Goal: Task Accomplishment & Management: Manage account settings

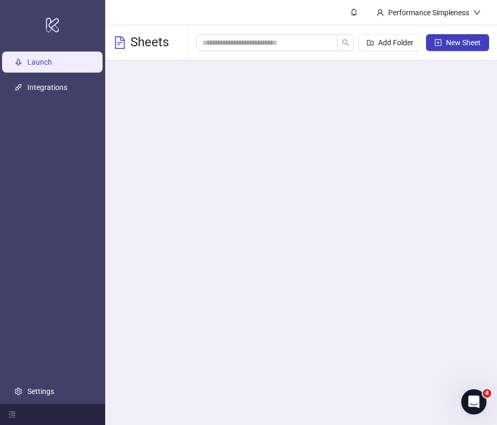
click at [208, 164] on div "Name Ad Platform Ad Account Asset Source Last Modified Actions RIB ( 1 ) - - - …" at bounding box center [301, 340] width 393 height 559
click at [52, 66] on link "Launch" at bounding box center [39, 62] width 25 height 8
click at [50, 65] on link "Launch" at bounding box center [39, 62] width 25 height 8
click at [82, 98] on ul "Launch Integrations Settings" at bounding box center [52, 226] width 105 height 355
click at [238, 153] on div "Name Ad Platform Ad Account Asset Source Last Modified Actions RIB ( 1 ) - - - …" at bounding box center [301, 340] width 393 height 559
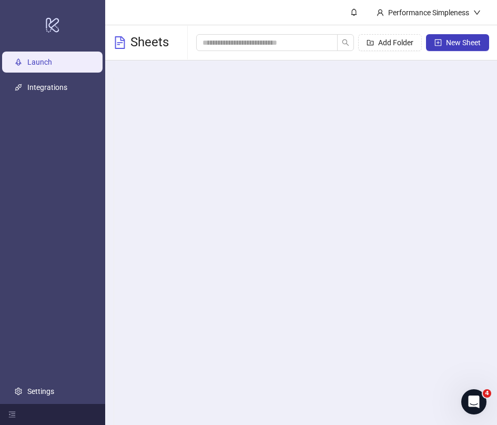
click at [52, 58] on link "Launch" at bounding box center [39, 62] width 25 height 8
click at [53, 24] on icon "logo/logo-mobile" at bounding box center [52, 24] width 15 height 25
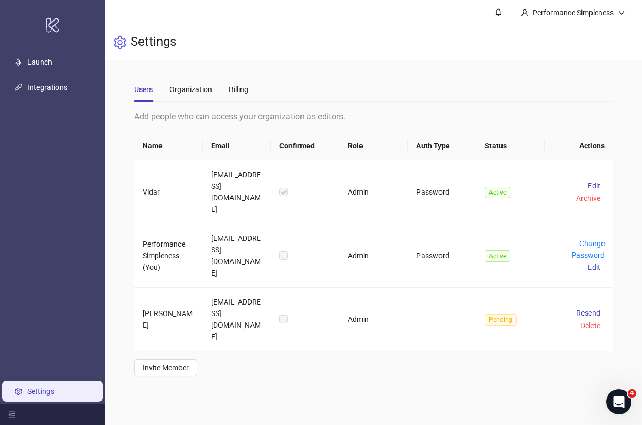
click at [285, 372] on main "Performance Simpleness Settings Users Organization Billing Add people who can a…" at bounding box center [373, 212] width 537 height 425
click at [35, 58] on link "Launch" at bounding box center [39, 62] width 25 height 8
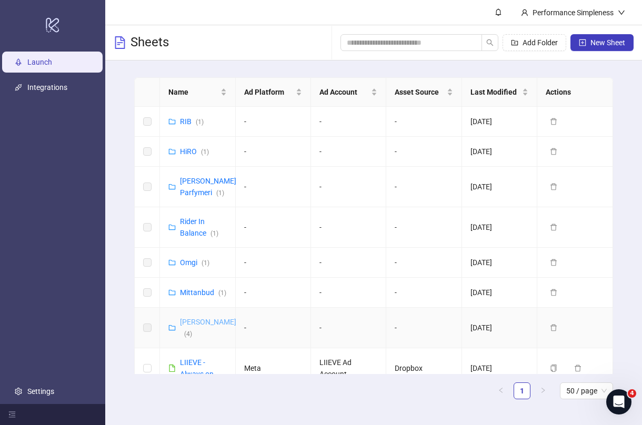
click at [195, 324] on link "[PERSON_NAME] ( 4 )" at bounding box center [208, 328] width 56 height 20
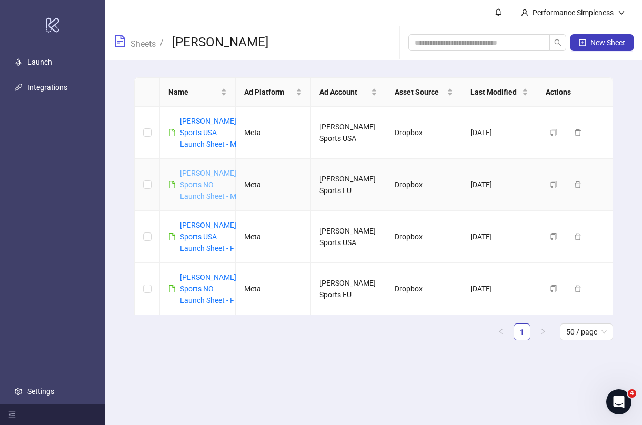
click at [193, 198] on link "[PERSON_NAME] Sports NO Launch Sheet - M" at bounding box center [208, 185] width 56 height 32
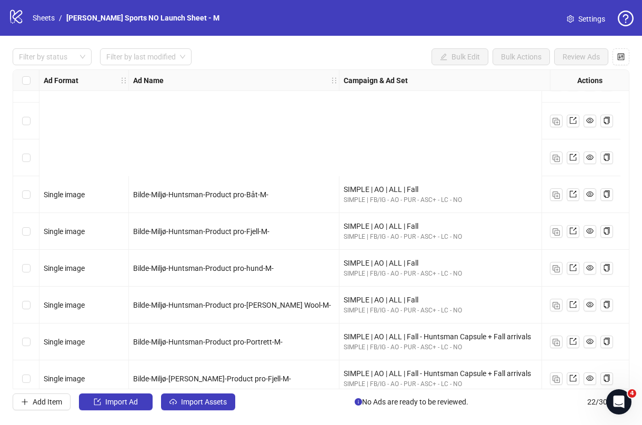
scroll to position [517, 0]
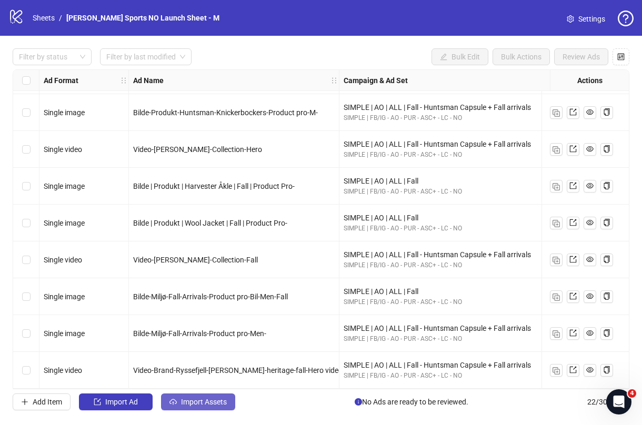
click at [193, 403] on span "Import Assets" at bounding box center [204, 402] width 46 height 8
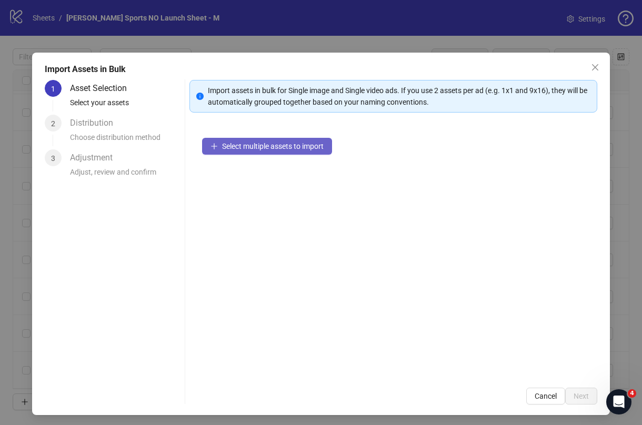
click at [256, 154] on button "Select multiple assets to import" at bounding box center [267, 146] width 130 height 17
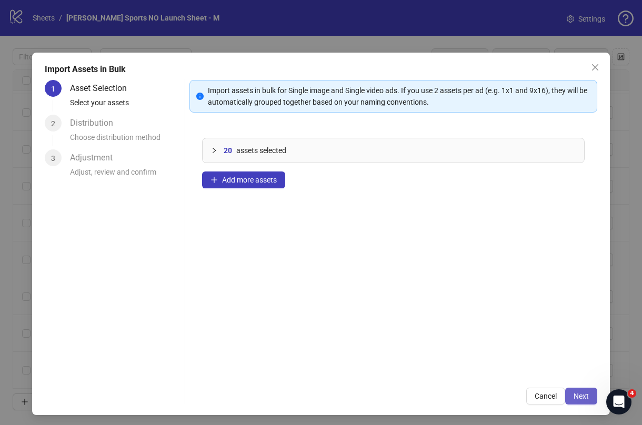
click at [378, 398] on button "Next" at bounding box center [581, 396] width 32 height 17
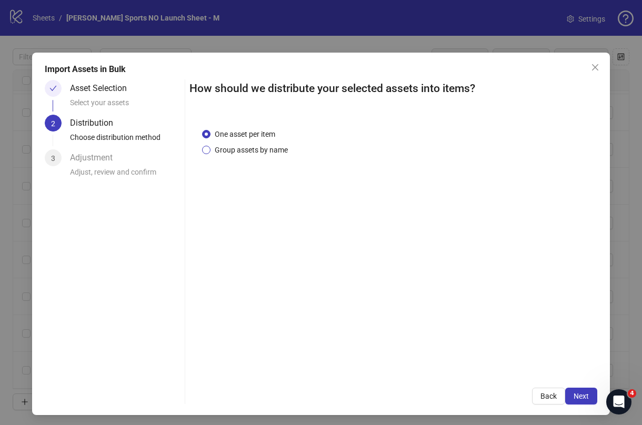
click at [248, 148] on span "Group assets by name" at bounding box center [251, 150] width 82 height 12
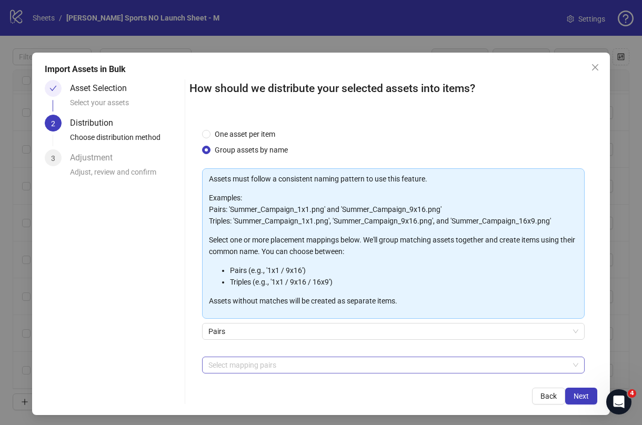
click at [236, 365] on div at bounding box center [387, 365] width 367 height 15
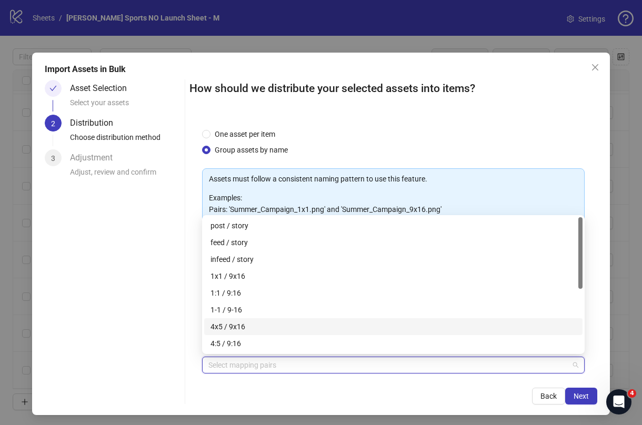
click at [260, 326] on div "4x5 / 9x16" at bounding box center [393, 327] width 366 height 12
click at [255, 279] on div "1x1 / 9x16" at bounding box center [393, 276] width 366 height 12
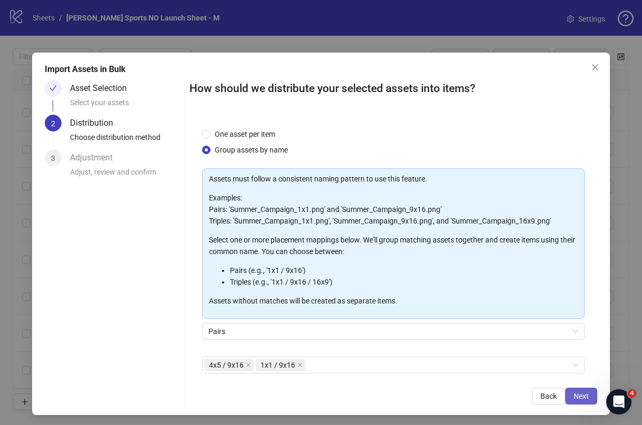
click at [378, 395] on span "Next" at bounding box center [581, 396] width 15 height 8
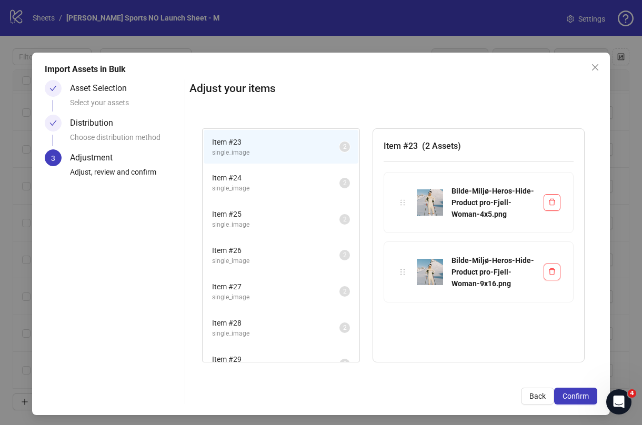
click at [287, 189] on span "single_image" at bounding box center [275, 189] width 127 height 10
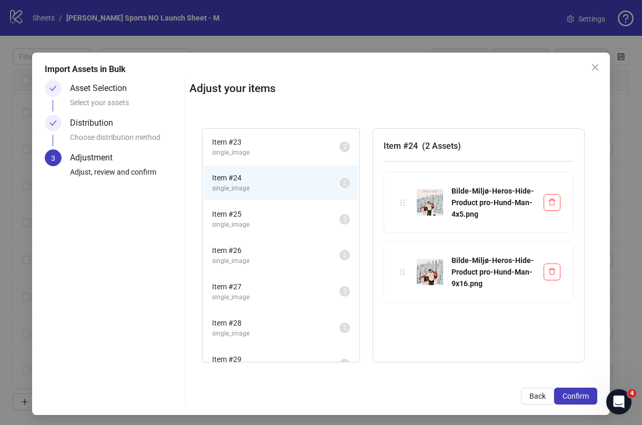
click at [276, 215] on span "Item # 25" at bounding box center [275, 214] width 127 height 12
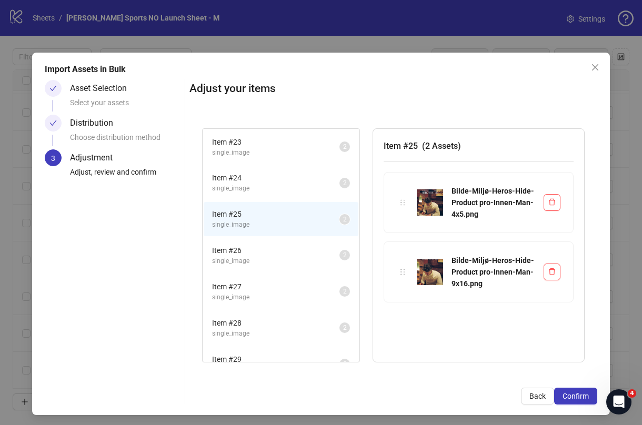
click at [276, 249] on span "Item # 26" at bounding box center [275, 251] width 127 height 12
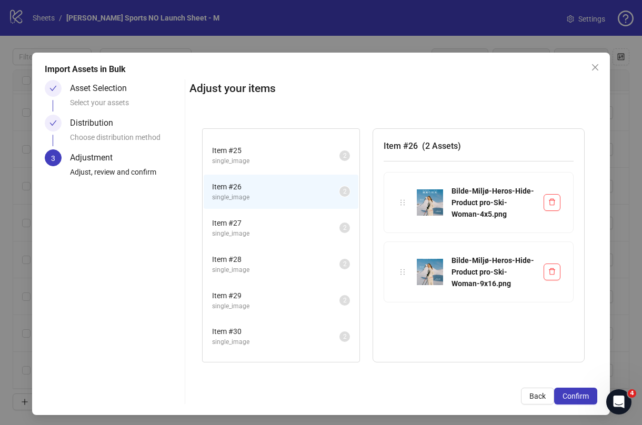
click at [274, 303] on span "single_image" at bounding box center [275, 306] width 127 height 10
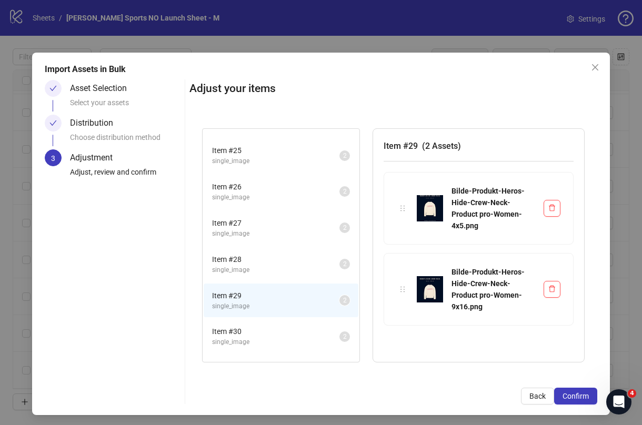
scroll to position [129, 0]
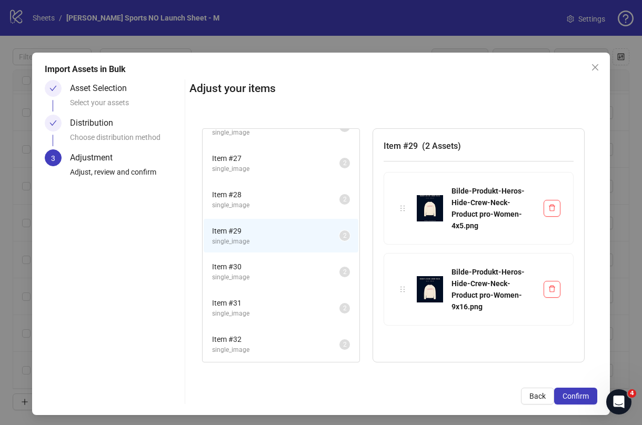
click at [274, 303] on span "Item # 31" at bounding box center [275, 303] width 127 height 12
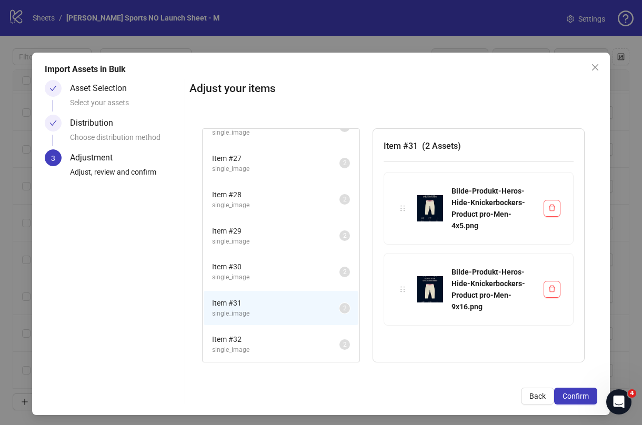
click at [266, 347] on span "single_image" at bounding box center [275, 350] width 127 height 10
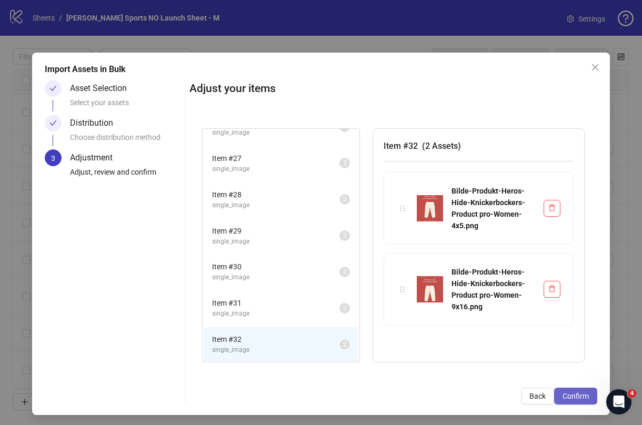
click at [378, 391] on button "Confirm" at bounding box center [575, 396] width 43 height 17
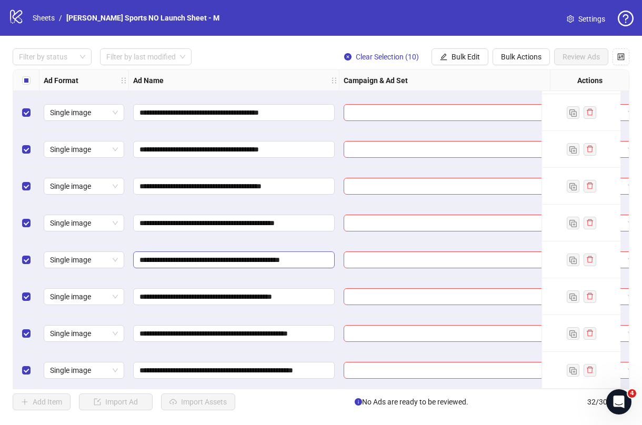
scroll to position [823, 0]
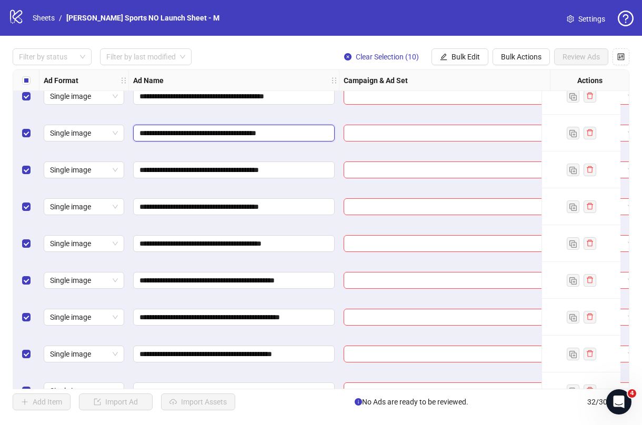
click at [264, 134] on input "**********" at bounding box center [232, 133] width 187 height 12
click at [304, 134] on input "**********" at bounding box center [232, 133] width 187 height 12
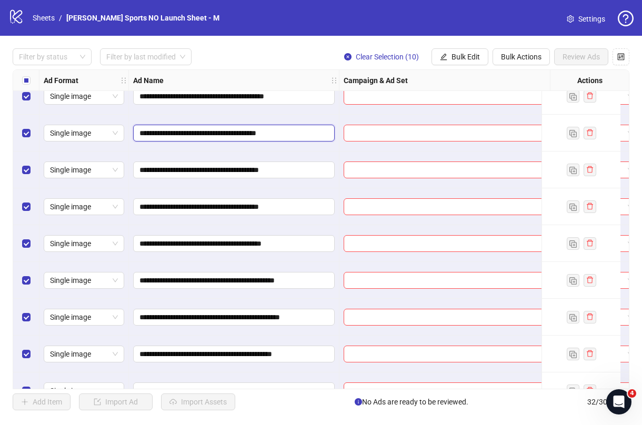
click at [304, 134] on input "**********" at bounding box center [232, 133] width 187 height 12
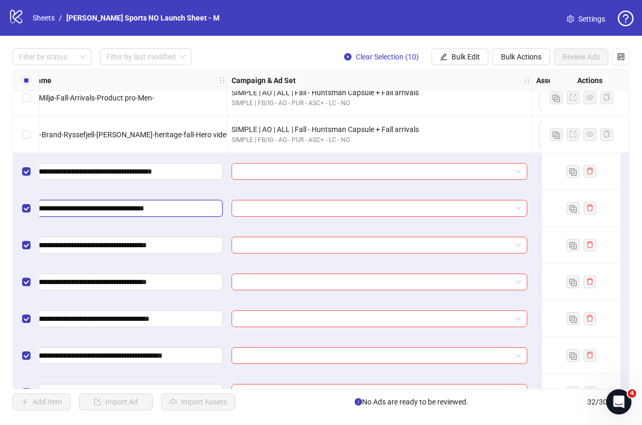
scroll to position [748, 117]
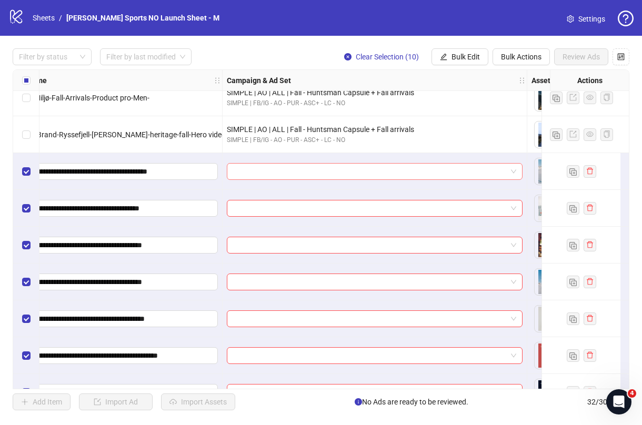
click at [256, 171] on input "search" at bounding box center [370, 172] width 274 height 16
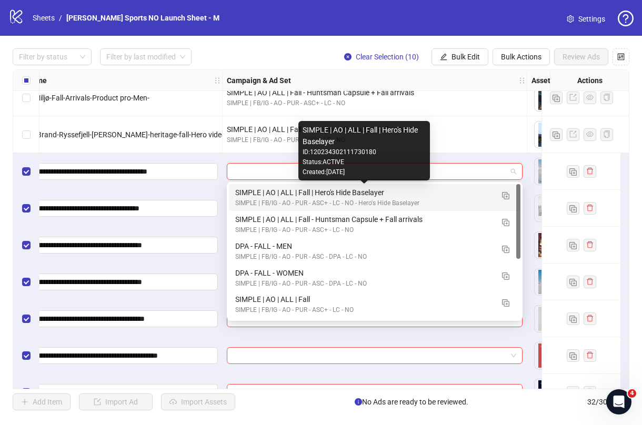
click at [378, 196] on div "SIMPLE | AO | ALL | Fall | Hero's Hide Baselayer" at bounding box center [364, 193] width 258 height 12
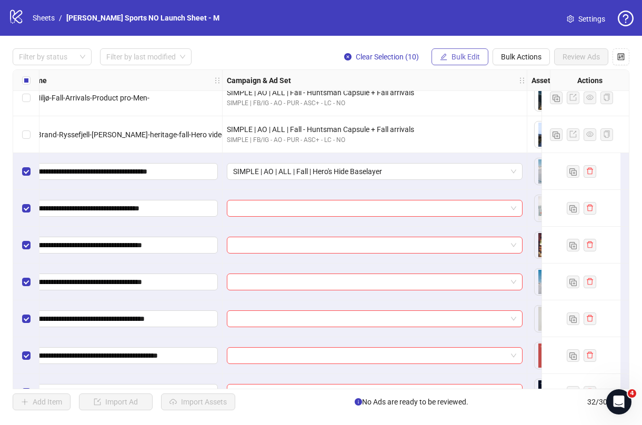
click at [378, 49] on button "Bulk Edit" at bounding box center [459, 56] width 57 height 17
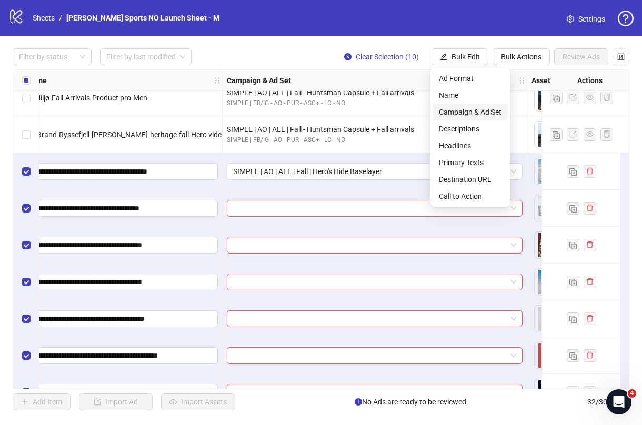
click at [378, 109] on span "Campaign & Ad Set" at bounding box center [470, 112] width 63 height 12
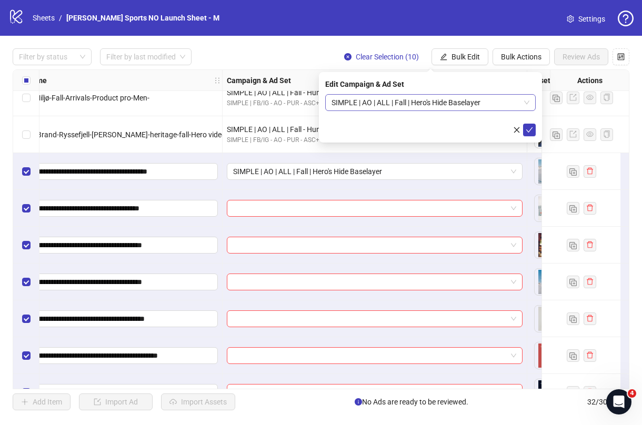
click at [378, 103] on span "SIMPLE | AO | ALL | Fall | Hero's Hide Baselayer" at bounding box center [430, 103] width 198 height 16
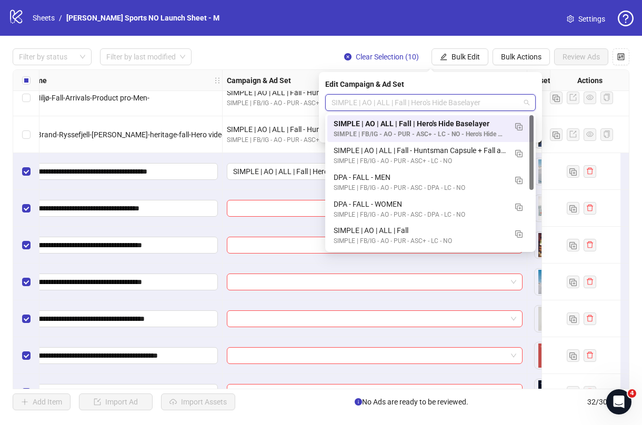
click at [378, 103] on span "SIMPLE | AO | ALL | Fall | Hero's Hide Baselayer" at bounding box center [430, 103] width 198 height 16
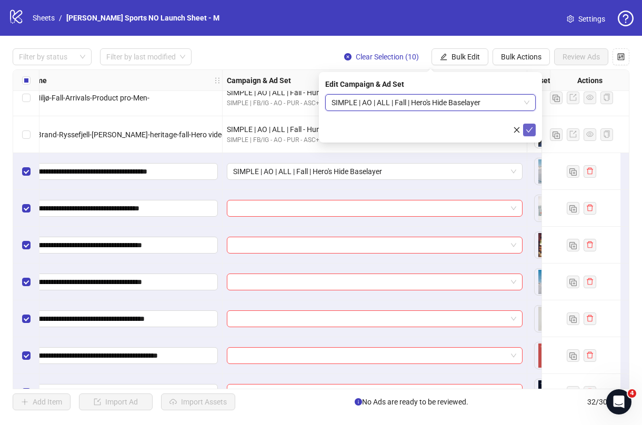
click at [378, 135] on button "submit" at bounding box center [529, 130] width 13 height 13
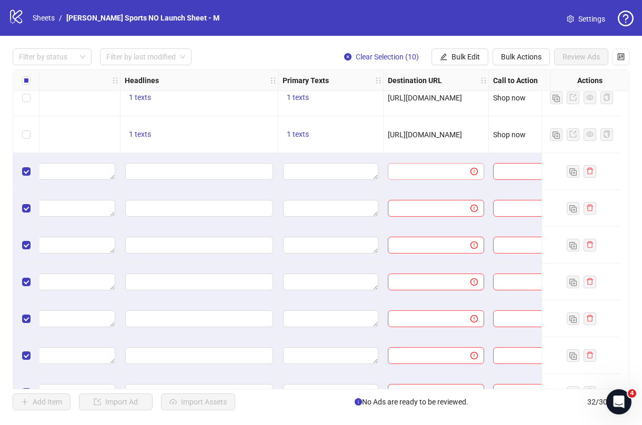
scroll to position [748, 839]
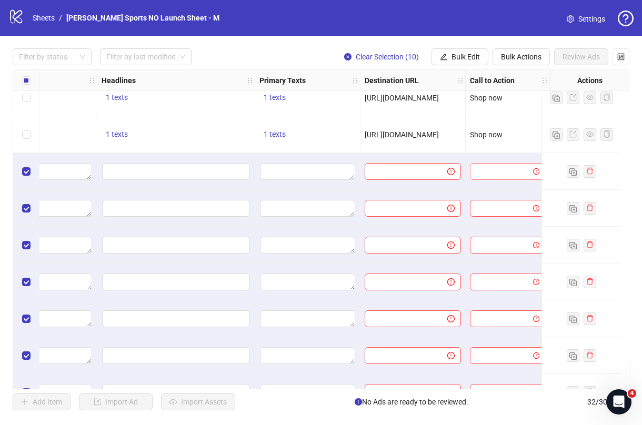
click at [378, 170] on input "search" at bounding box center [502, 172] width 53 height 16
click at [378, 56] on span "Bulk Edit" at bounding box center [465, 57] width 28 height 8
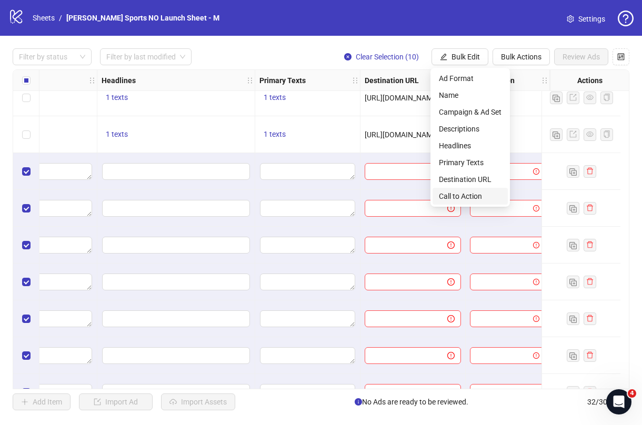
click at [378, 197] on span "Call to Action" at bounding box center [470, 196] width 63 height 12
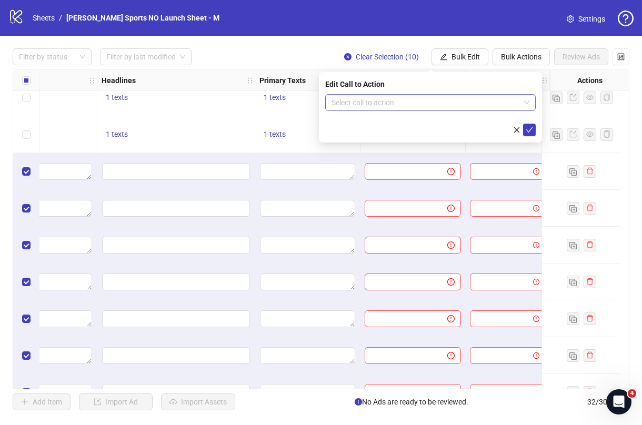
click at [378, 103] on input "search" at bounding box center [425, 103] width 188 height 16
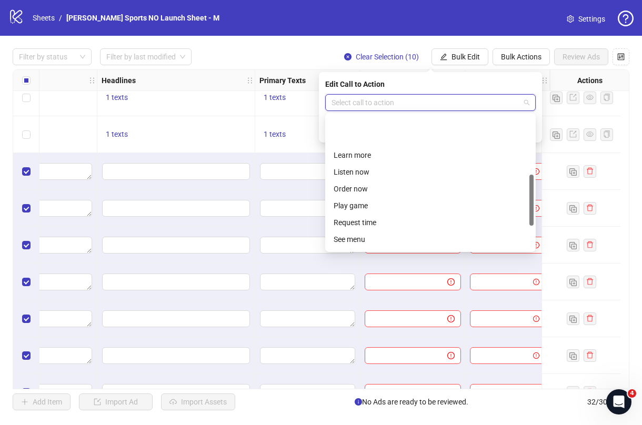
scroll to position [174, 0]
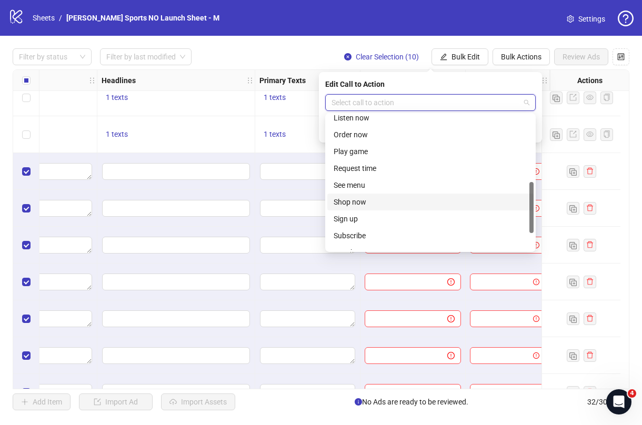
click at [378, 201] on div "Shop now" at bounding box center [431, 202] width 194 height 12
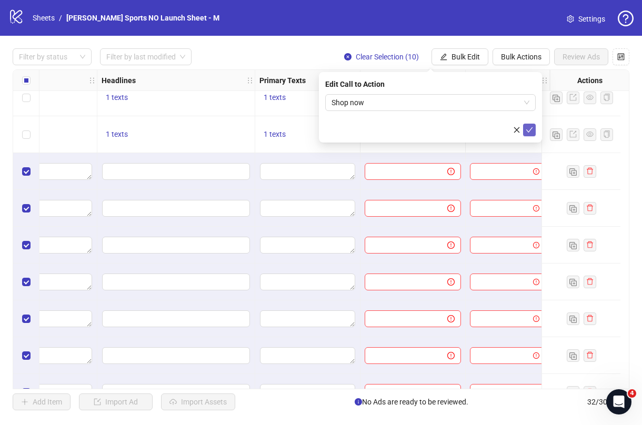
click at [378, 125] on button "submit" at bounding box center [529, 130] width 13 height 13
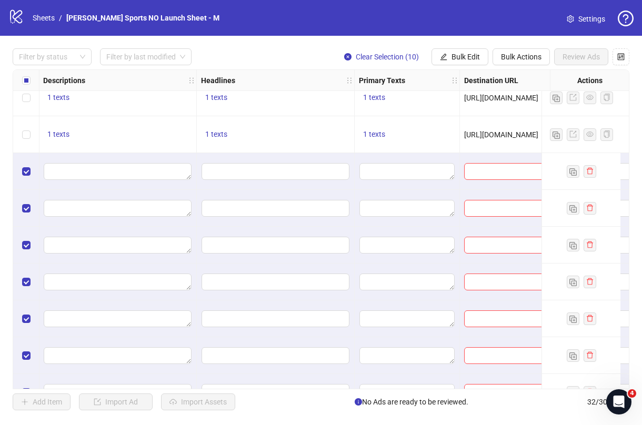
scroll to position [748, 625]
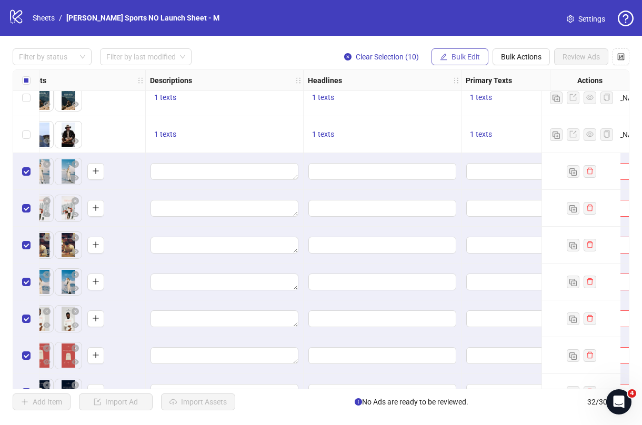
click at [378, 57] on span "Bulk Edit" at bounding box center [465, 57] width 28 height 8
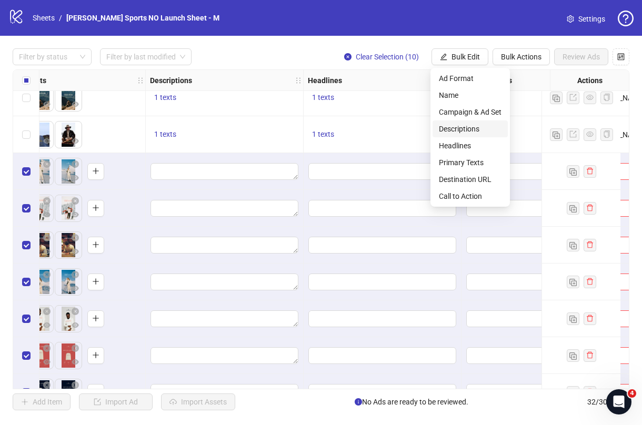
click at [378, 130] on span "Descriptions" at bounding box center [470, 129] width 63 height 12
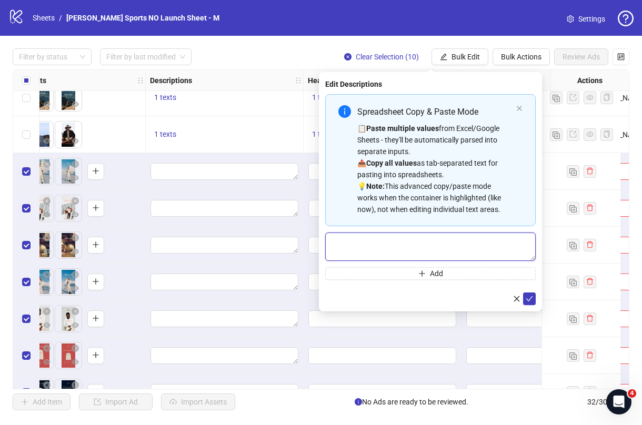
click at [378, 247] on textarea "Multi-text input container - paste or copy values" at bounding box center [430, 247] width 210 height 28
click at [378, 295] on icon "check" at bounding box center [529, 298] width 7 height 7
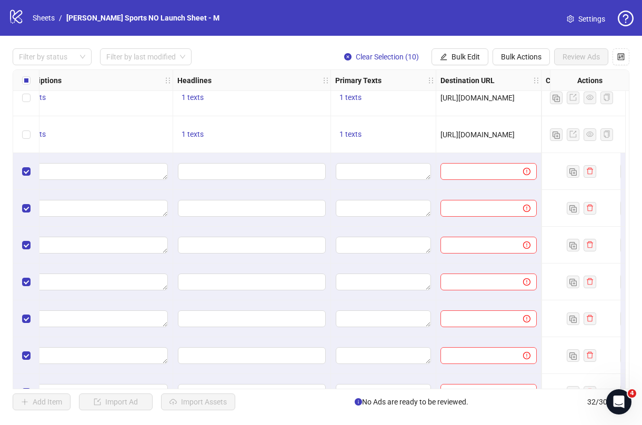
scroll to position [748, 751]
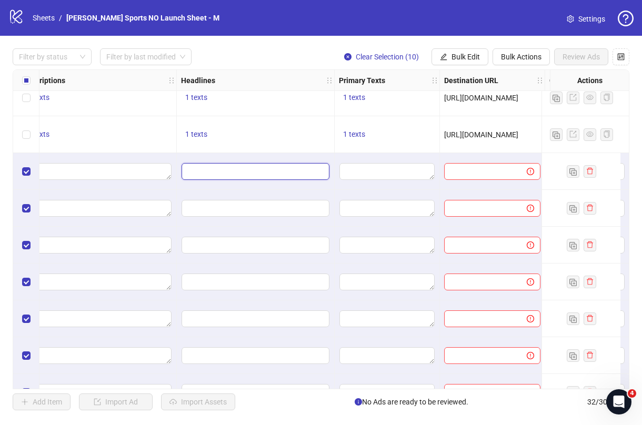
click at [203, 171] on input "Edit values" at bounding box center [256, 171] width 148 height 17
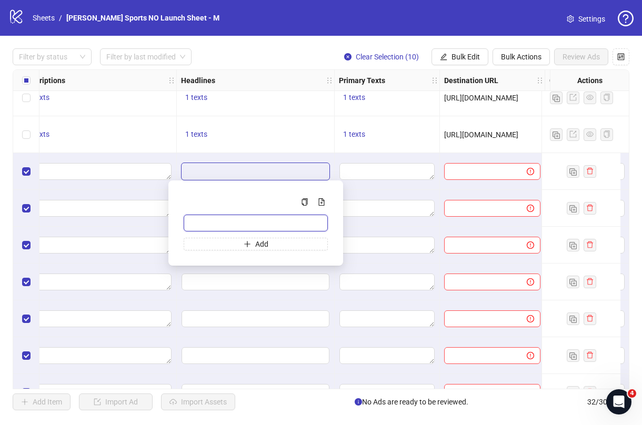
click at [234, 220] on input "Multi-input container - paste or copy values" at bounding box center [256, 223] width 144 height 17
click at [228, 283] on input "Edit values" at bounding box center [256, 282] width 148 height 17
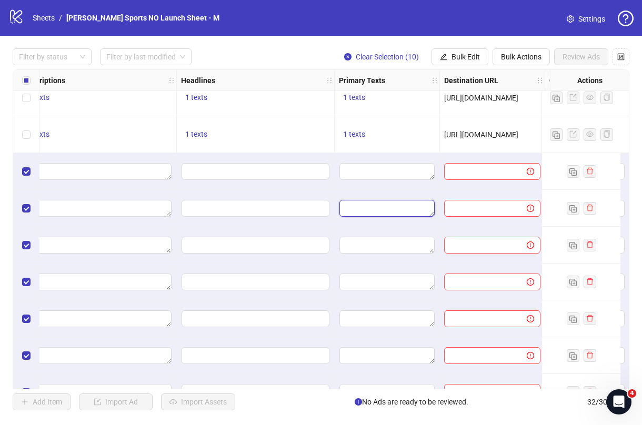
click at [370, 209] on textarea "Edit values" at bounding box center [386, 208] width 95 height 17
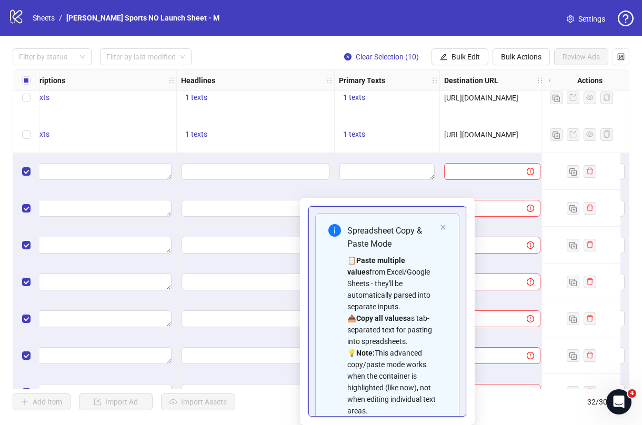
click at [275, 259] on div at bounding box center [256, 245] width 158 height 37
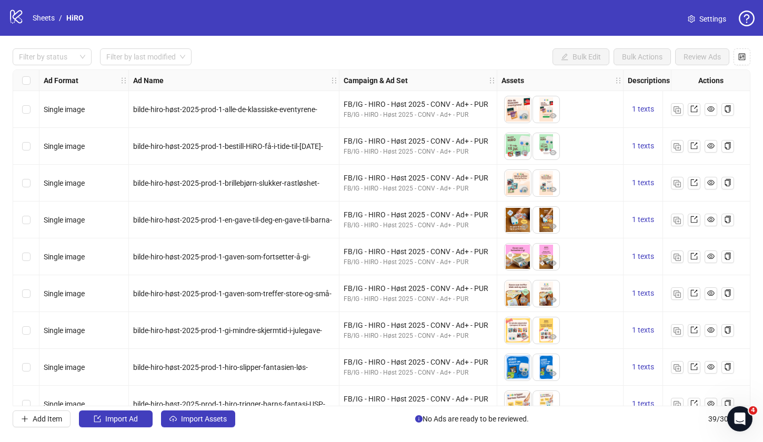
click at [15, 12] on icon "logo/logo-mobile" at bounding box center [16, 16] width 16 height 16
click at [18, 16] on icon at bounding box center [16, 17] width 12 height 14
click at [46, 19] on link "Sheets" at bounding box center [44, 18] width 26 height 12
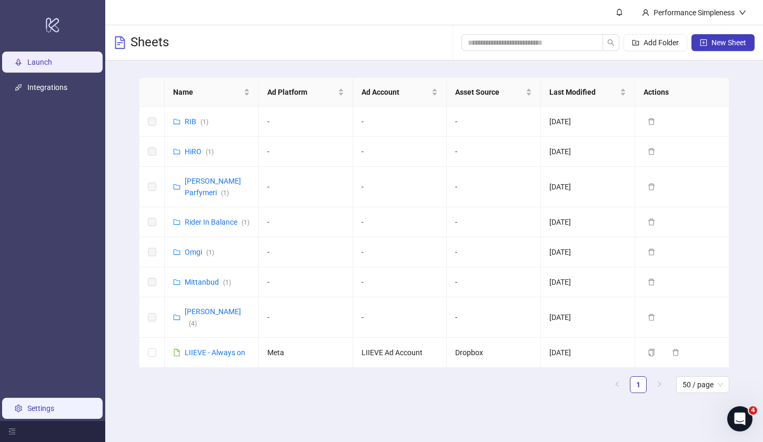
click at [46, 405] on link "Settings" at bounding box center [40, 408] width 27 height 8
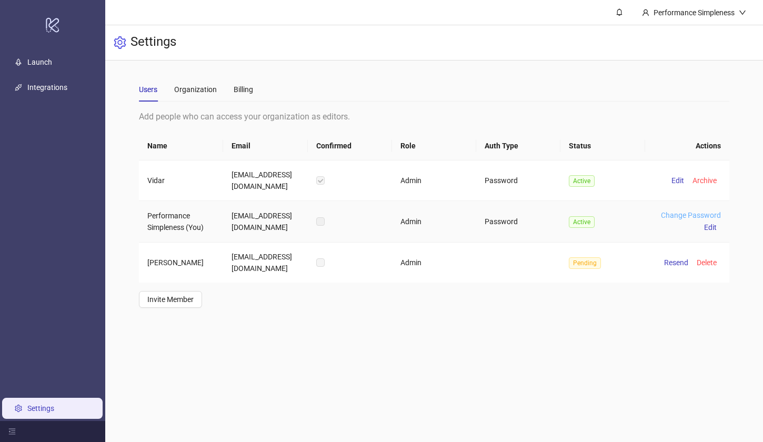
click at [679, 216] on link "Change Password" at bounding box center [691, 215] width 60 height 8
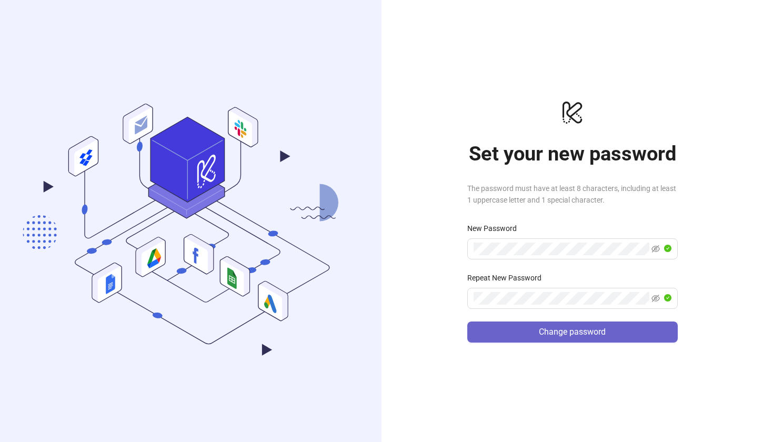
click at [552, 331] on span "Change password" at bounding box center [572, 331] width 67 height 9
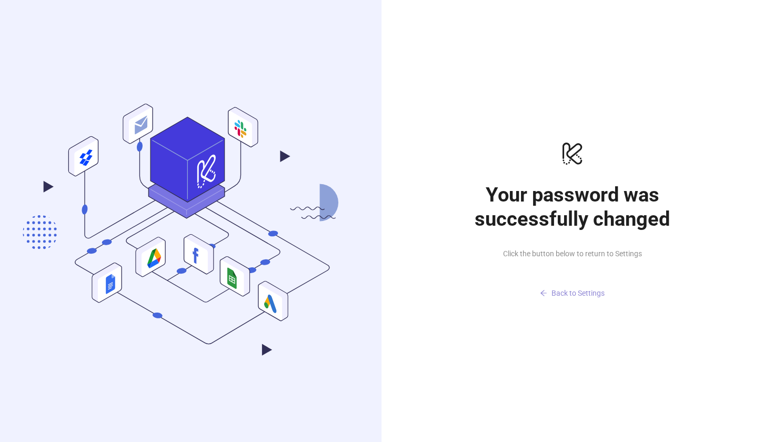
click at [579, 290] on span "Back to Settings" at bounding box center [577, 293] width 53 height 8
